Goal: Browse casually

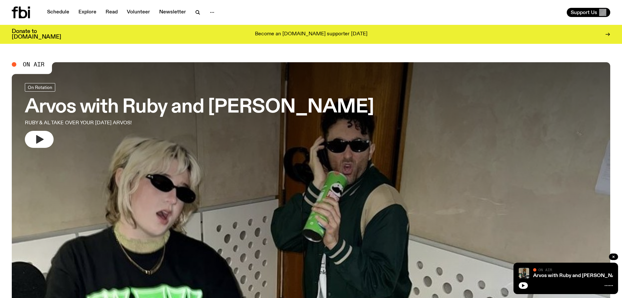
click at [47, 138] on button "button" at bounding box center [39, 139] width 29 height 17
click at [35, 130] on div "On Rotation Arvos with [PERSON_NAME] and Al RUBY & AL TAKE OVER YOUR [DATE] ARV…" at bounding box center [199, 115] width 349 height 65
click at [44, 139] on button "button" at bounding box center [39, 139] width 29 height 17
